Goal: Information Seeking & Learning: Get advice/opinions

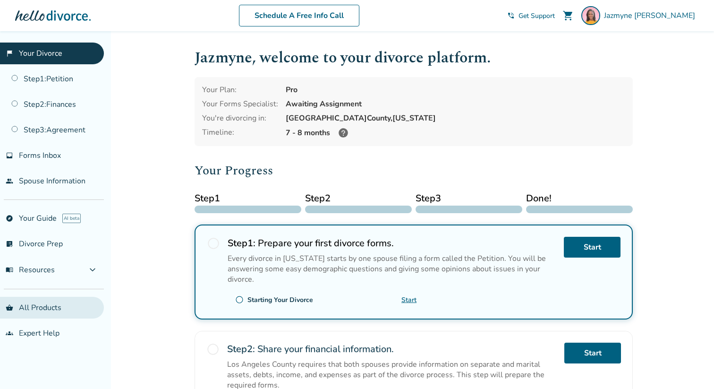
click at [35, 306] on link "shopping_basket All Products" at bounding box center [52, 308] width 104 height 22
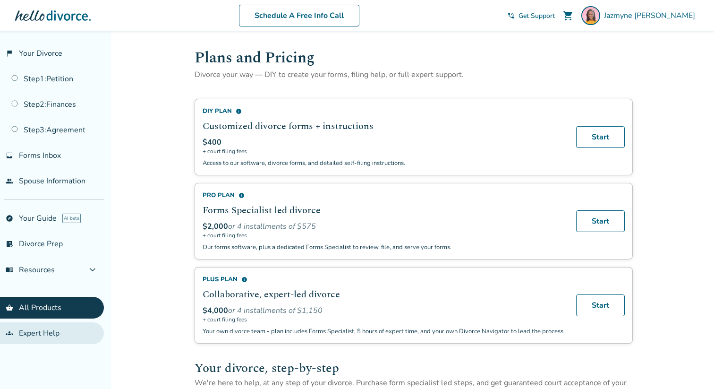
click at [26, 326] on link "groups Expert Help" at bounding box center [52, 333] width 104 height 22
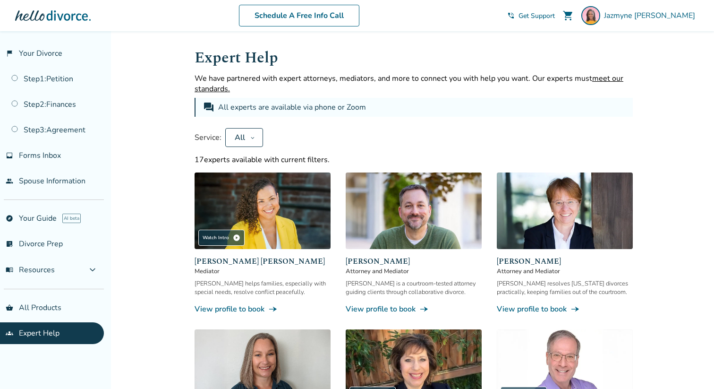
click at [243, 136] on div "All" at bounding box center [239, 137] width 13 height 10
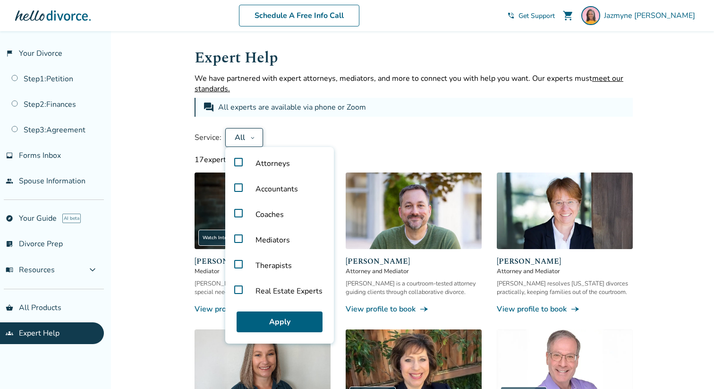
click at [240, 163] on label "Attorneys" at bounding box center [279, 164] width 101 height 26
click at [277, 320] on button "Apply" at bounding box center [280, 321] width 86 height 21
